Goal: Navigation & Orientation: Find specific page/section

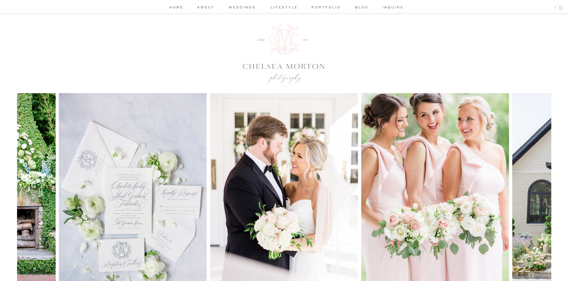
click at [326, 6] on nav "portfolio" at bounding box center [326, 8] width 31 height 7
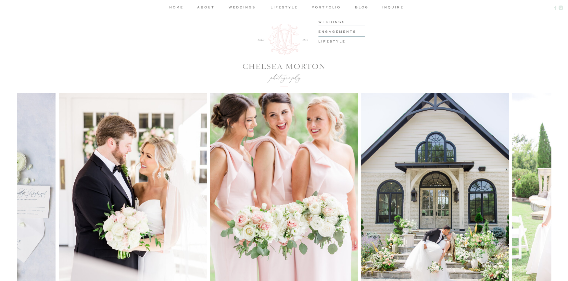
click at [243, 7] on nav "weddings" at bounding box center [242, 8] width 31 height 7
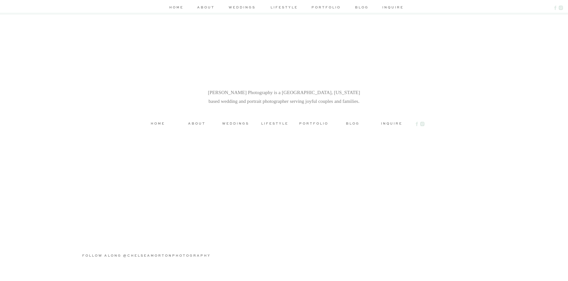
scroll to position [2639, 0]
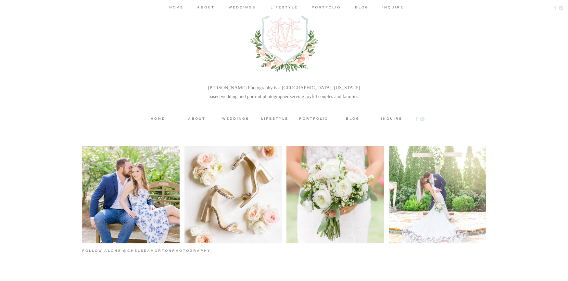
click at [205, 9] on nav "about" at bounding box center [205, 8] width 19 height 7
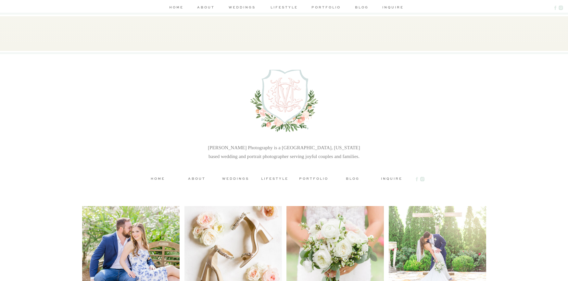
scroll to position [1682, 0]
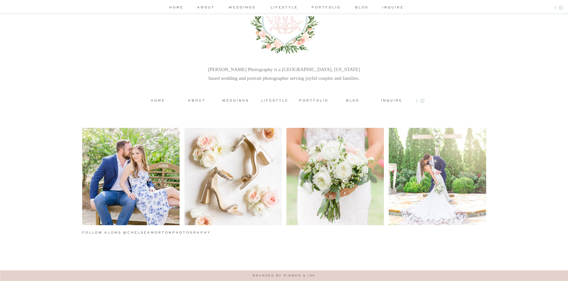
click at [238, 102] on h3 "weddings" at bounding box center [235, 100] width 29 height 5
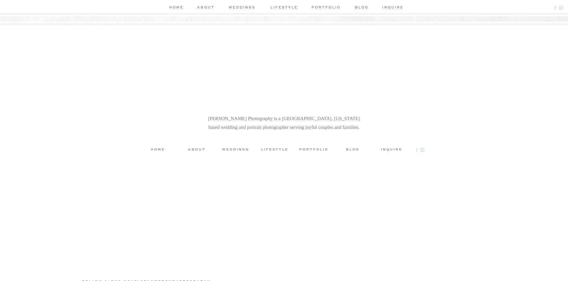
scroll to position [2657, 0]
